Goal: Check status: Check status

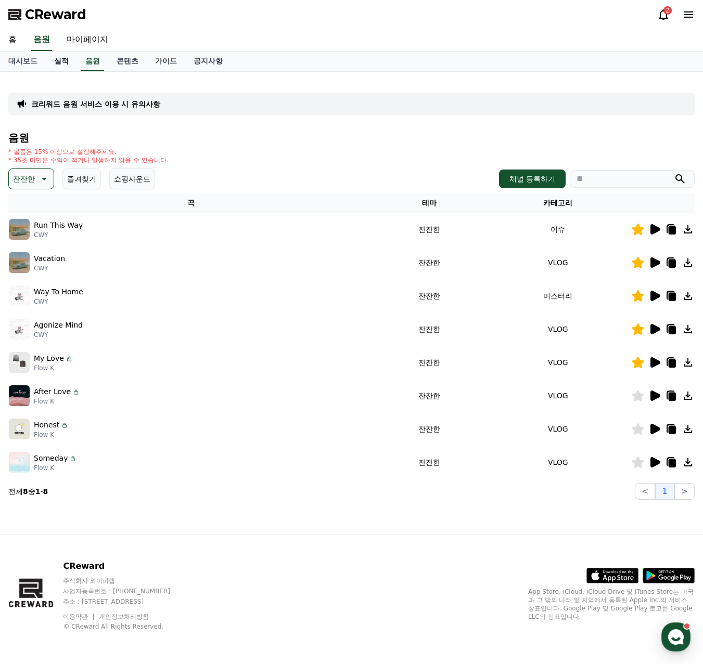
click at [58, 57] on link "실적" at bounding box center [61, 61] width 31 height 20
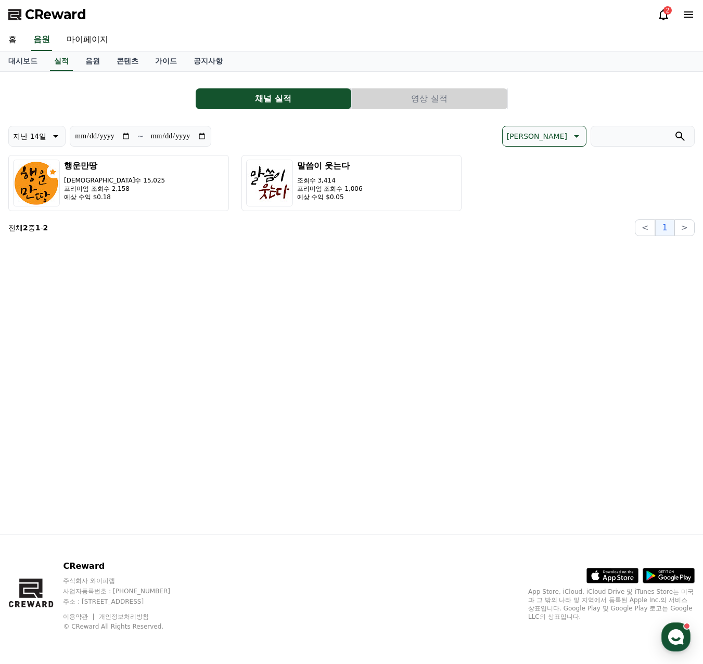
click at [423, 94] on button "영상 실적" at bounding box center [430, 98] width 156 height 21
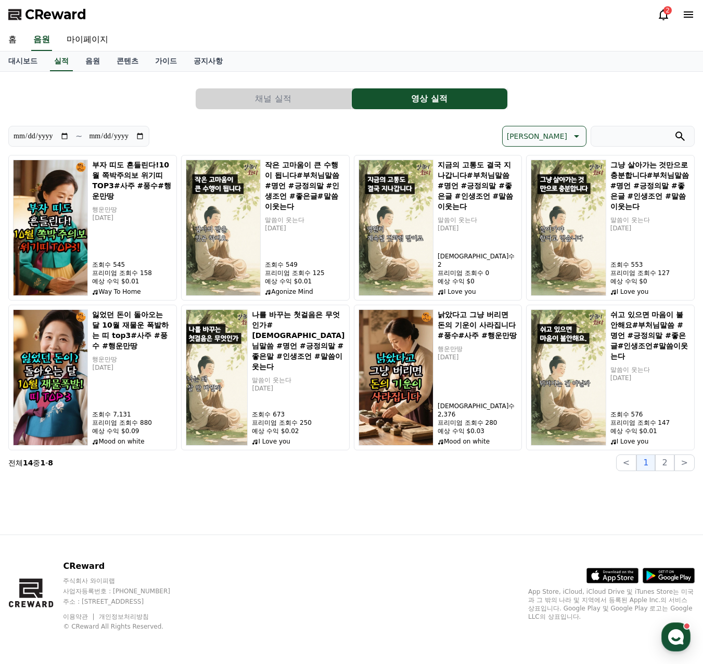
click at [288, 99] on button "채널 실적" at bounding box center [274, 98] width 156 height 21
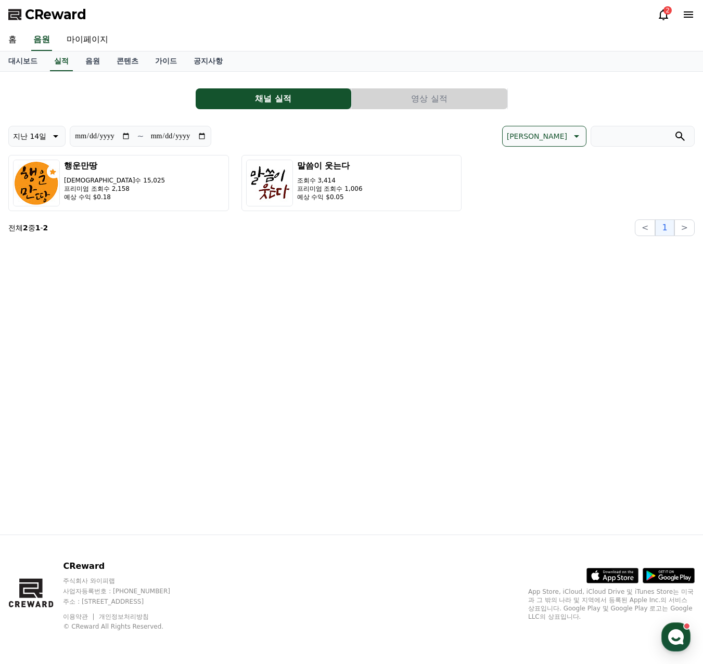
click at [448, 104] on button "영상 실적" at bounding box center [430, 98] width 156 height 21
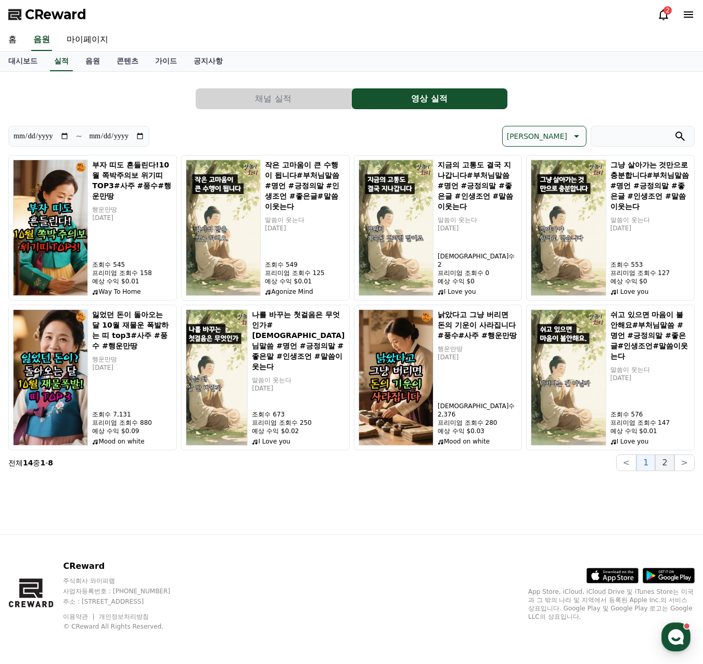
click at [669, 463] on button "2" at bounding box center [664, 463] width 19 height 17
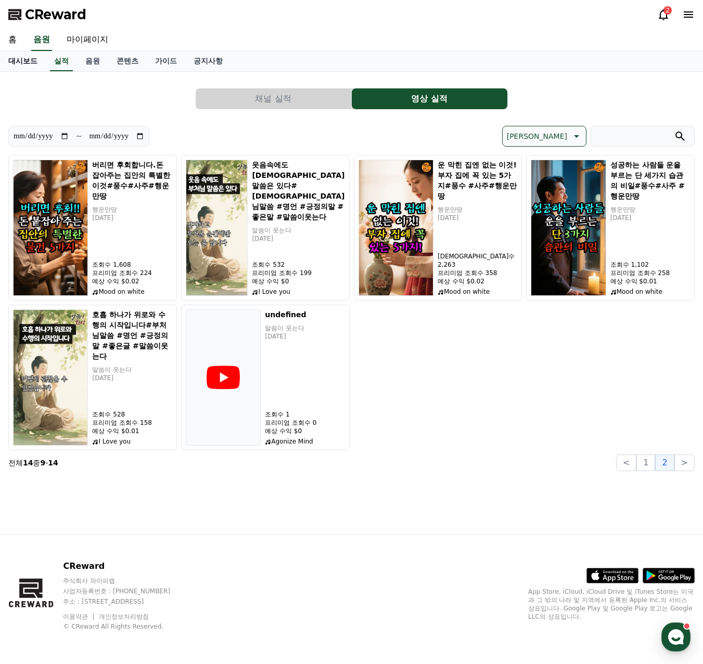
click at [30, 62] on link "대시보드" at bounding box center [23, 61] width 46 height 20
